Goal: Information Seeking & Learning: Check status

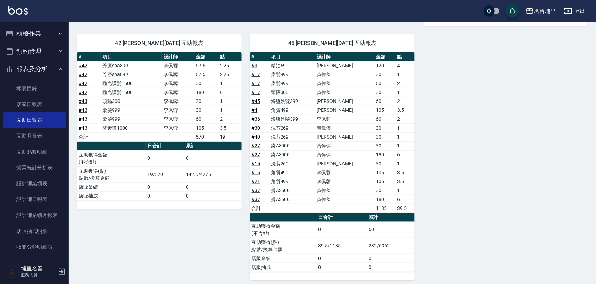
scroll to position [261, 0]
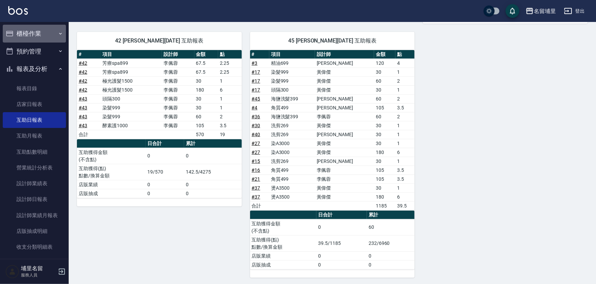
click at [48, 37] on button "櫃檯作業" at bounding box center [34, 34] width 63 height 18
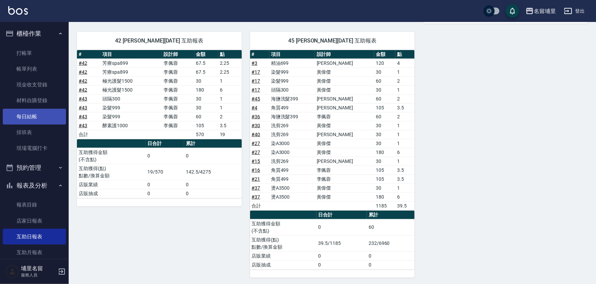
click at [38, 118] on link "每日結帳" at bounding box center [34, 117] width 63 height 16
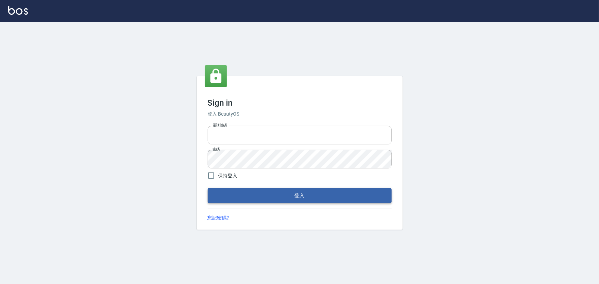
type input "2988528"
click at [246, 193] on button "登入" at bounding box center [300, 196] width 184 height 14
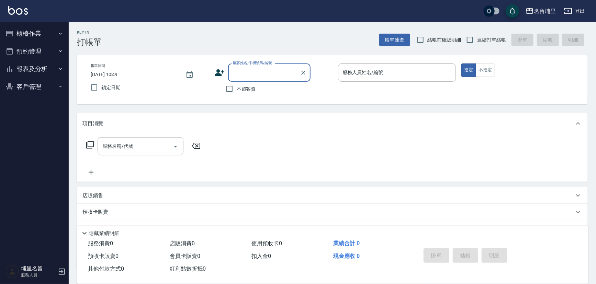
click at [48, 72] on button "報表及分析" at bounding box center [34, 69] width 63 height 18
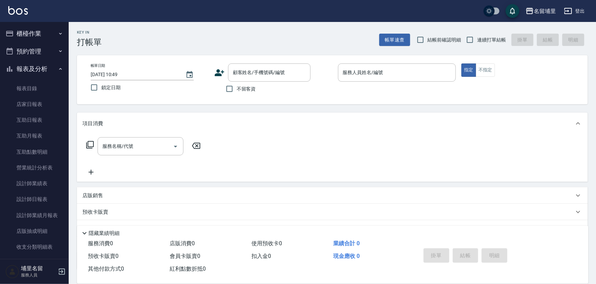
click at [64, 114] on nav "櫃檯作業 打帳單 帳單列表 現金收支登錄 材料自購登錄 每日結帳 排班表 現場電腦打卡 預約管理 預約管理 單日預約紀錄 單週預約紀錄 報表及分析 報表目錄 …" at bounding box center [34, 140] width 69 height 237
click at [58, 121] on link "互助日報表" at bounding box center [34, 120] width 63 height 16
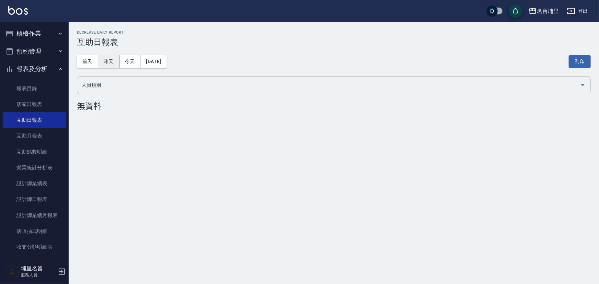
click at [110, 63] on button "昨天" at bounding box center [108, 61] width 21 height 13
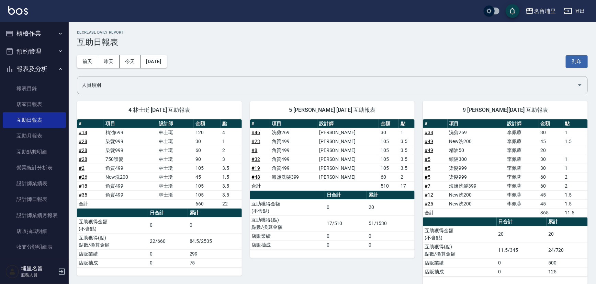
click at [33, 23] on ul "櫃檯作業 打帳單 帳單列表 現金收支登錄 材料自購登錄 每日結帳 排班表 現場電腦打卡 預約管理 預約管理 單日預約紀錄 單週預約紀錄 報表及分析 報表目錄 …" at bounding box center [34, 150] width 63 height 257
drag, startPoint x: 33, startPoint y: 27, endPoint x: 35, endPoint y: 35, distance: 8.5
click at [34, 27] on button "櫃檯作業" at bounding box center [34, 34] width 63 height 18
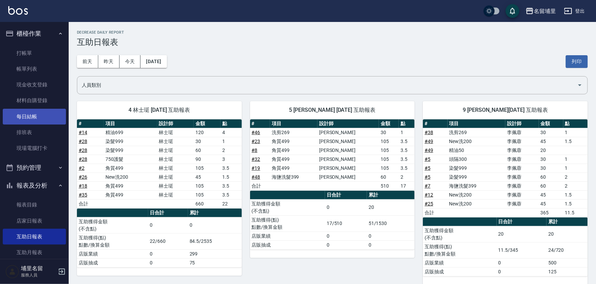
click at [38, 116] on link "每日結帳" at bounding box center [34, 117] width 63 height 16
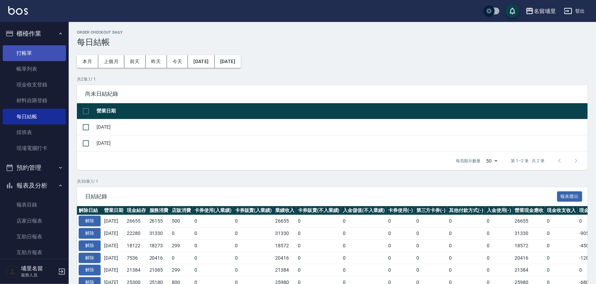
click at [34, 52] on link "打帳單" at bounding box center [34, 53] width 63 height 16
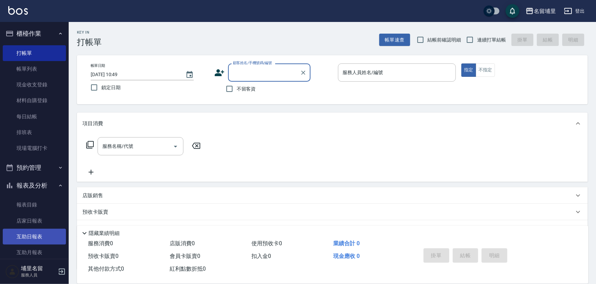
click at [42, 239] on link "互助日報表" at bounding box center [34, 237] width 63 height 16
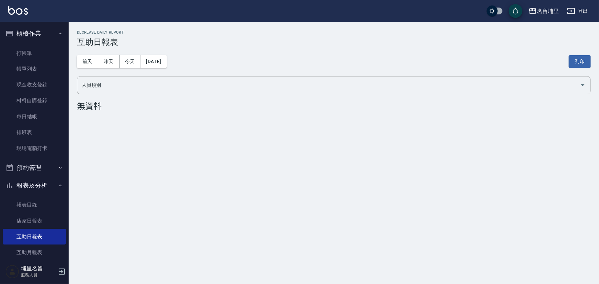
click at [104, 51] on div "前天 昨天 今天 2025/10/07 列印" at bounding box center [334, 61] width 514 height 29
click at [110, 61] on button "昨天" at bounding box center [108, 61] width 21 height 13
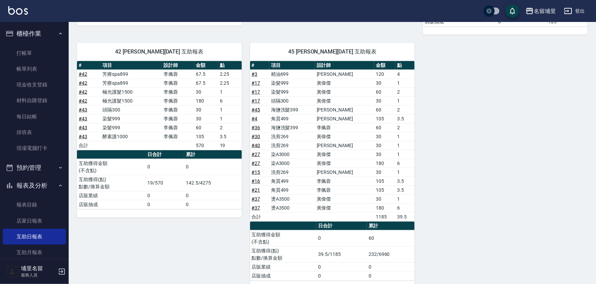
scroll to position [230, 0]
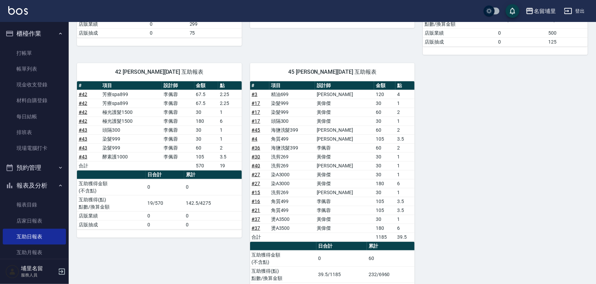
click at [259, 146] on link "# 36" at bounding box center [256, 147] width 9 height 5
click at [257, 127] on link "# 45" at bounding box center [256, 129] width 9 height 5
click at [255, 173] on link "# 27" at bounding box center [256, 174] width 9 height 5
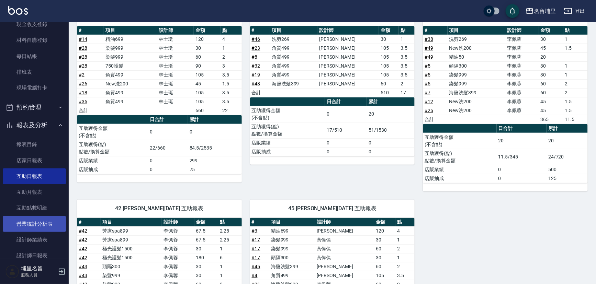
scroll to position [62, 0]
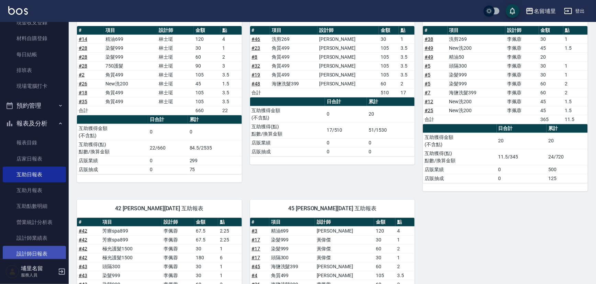
click at [37, 250] on link "設計師日報表" at bounding box center [34, 254] width 63 height 16
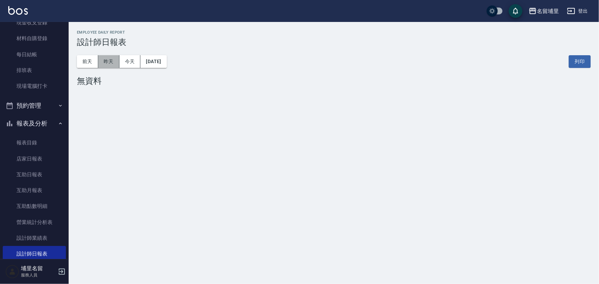
click at [110, 64] on button "昨天" at bounding box center [108, 61] width 21 height 13
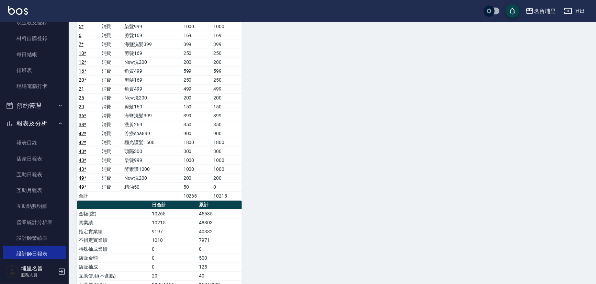
scroll to position [501, 0]
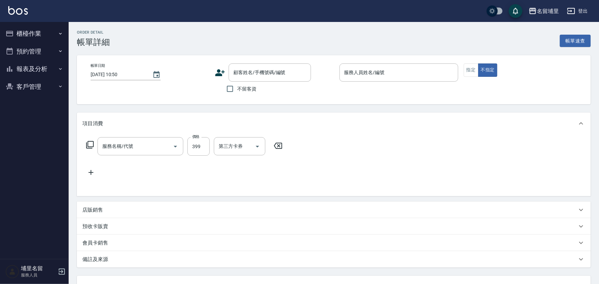
type input "[DATE] 17:41"
checkbox input "true"
type input "[PERSON_NAME]-9"
type input "海鹽洗髮399(1399)"
